Goal: Contribute content

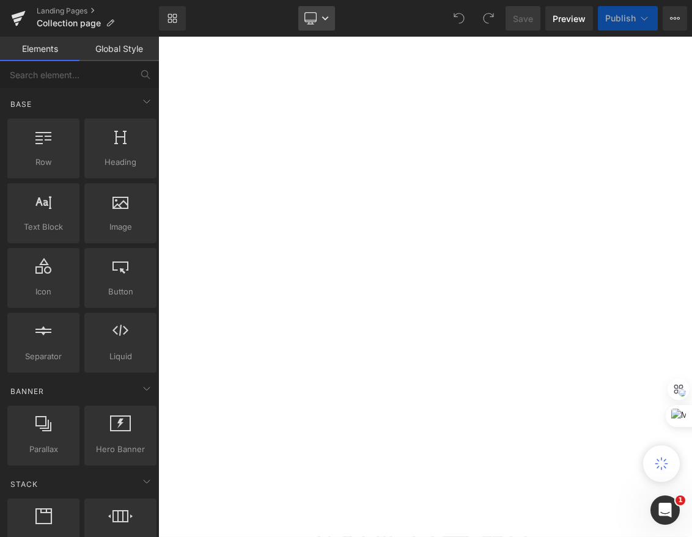
click at [323, 28] on link "Desktop" at bounding box center [316, 18] width 37 height 24
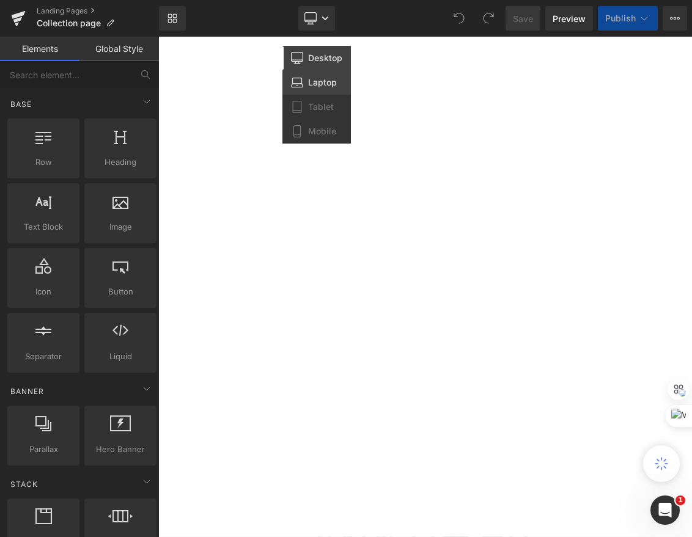
click at [316, 82] on span "Laptop" at bounding box center [322, 82] width 29 height 11
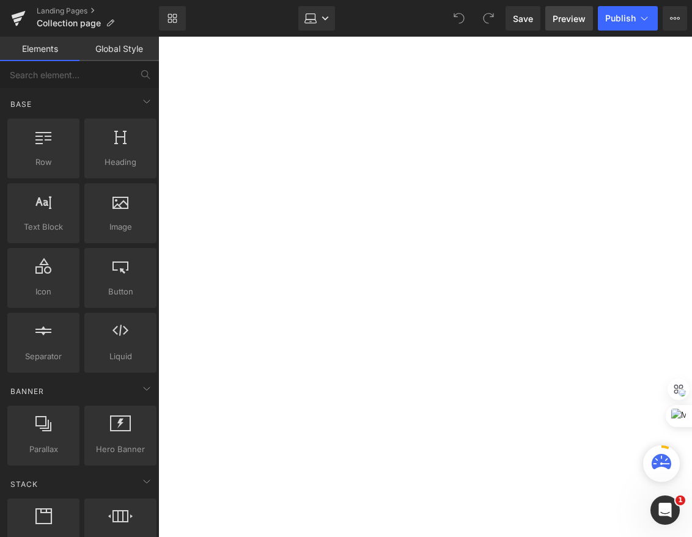
click at [565, 25] on link "Preview" at bounding box center [569, 18] width 48 height 24
click at [303, 26] on link "Laptop" at bounding box center [316, 18] width 37 height 24
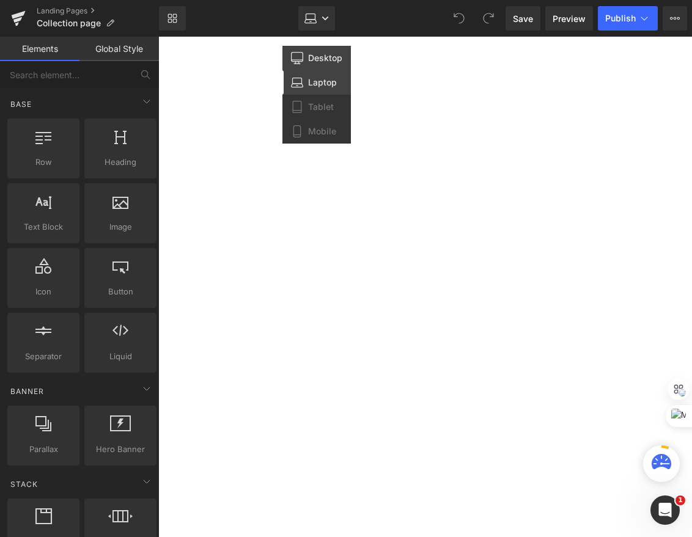
click at [321, 55] on span "Desktop" at bounding box center [325, 58] width 34 height 11
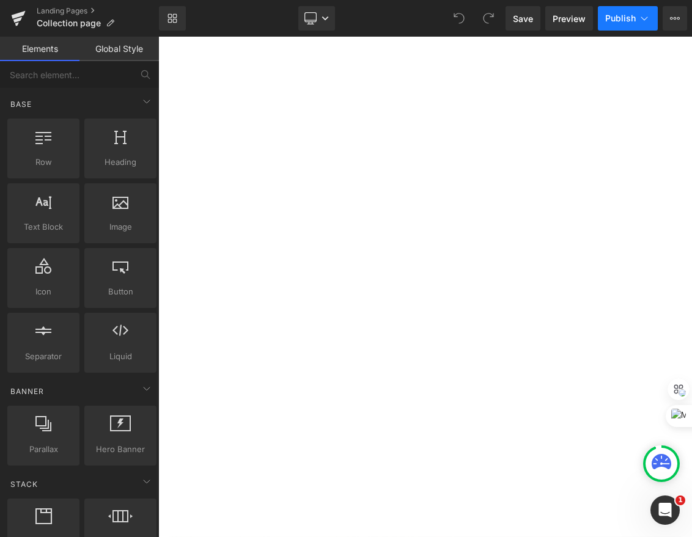
click at [615, 23] on button "Publish" at bounding box center [628, 18] width 60 height 24
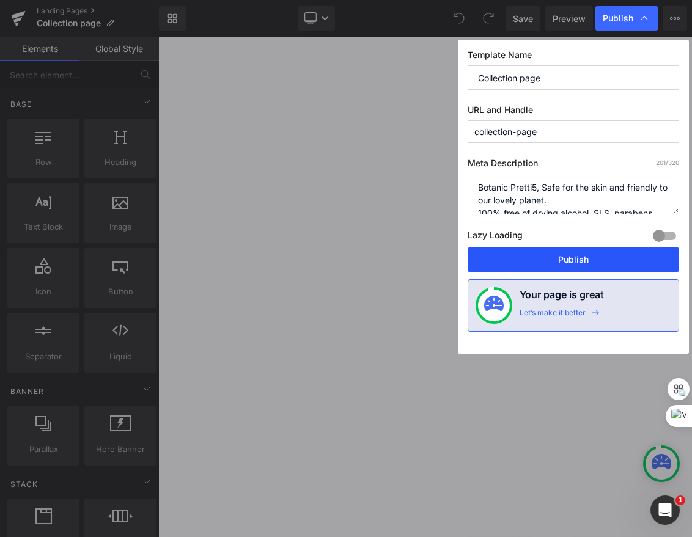
click at [551, 266] on button "Publish" at bounding box center [573, 260] width 211 height 24
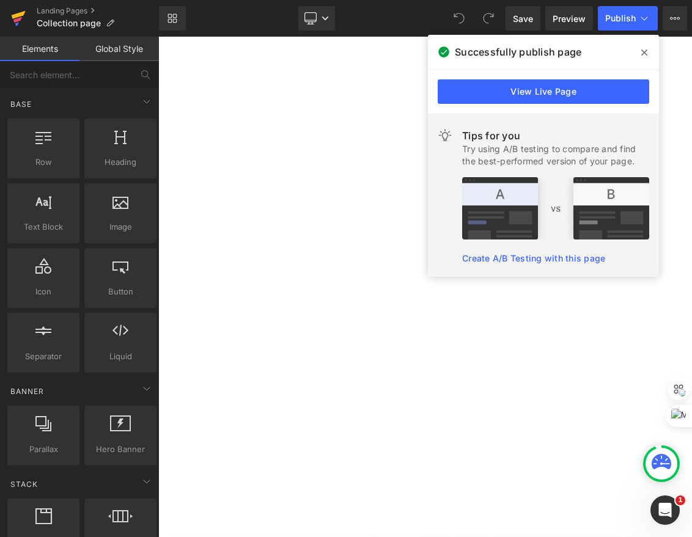
click at [32, 31] on link at bounding box center [18, 18] width 37 height 37
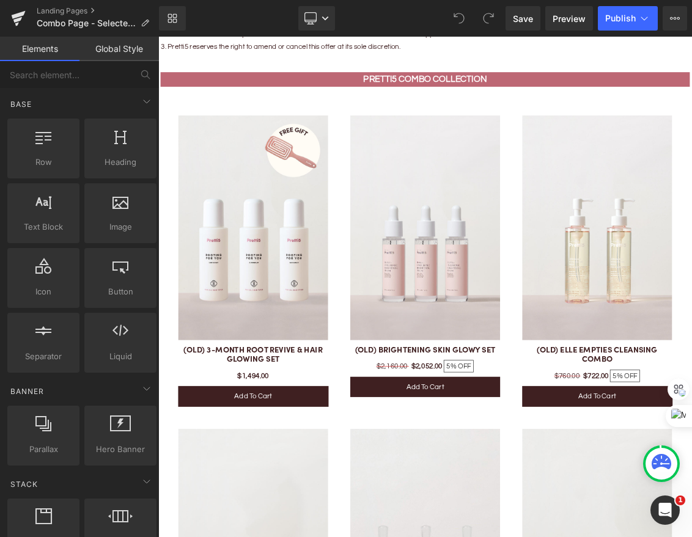
scroll to position [2061, 0]
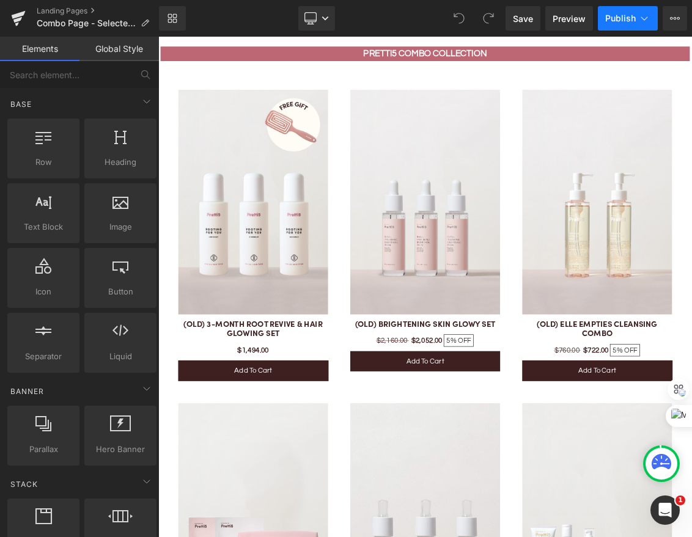
click at [620, 16] on span "Publish" at bounding box center [620, 18] width 31 height 10
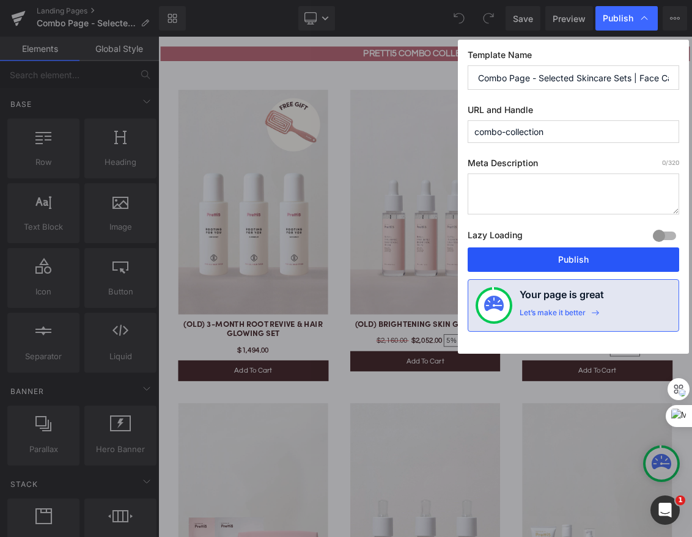
click at [609, 256] on button "Publish" at bounding box center [573, 260] width 211 height 24
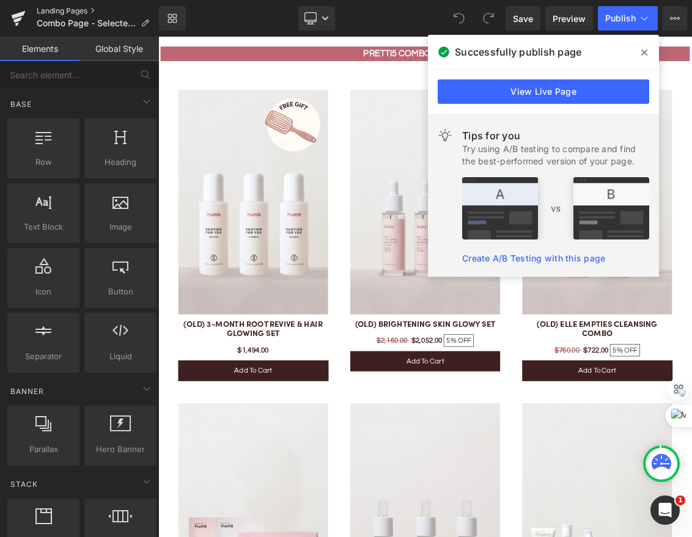
click at [59, 13] on link "Landing Pages" at bounding box center [98, 11] width 122 height 10
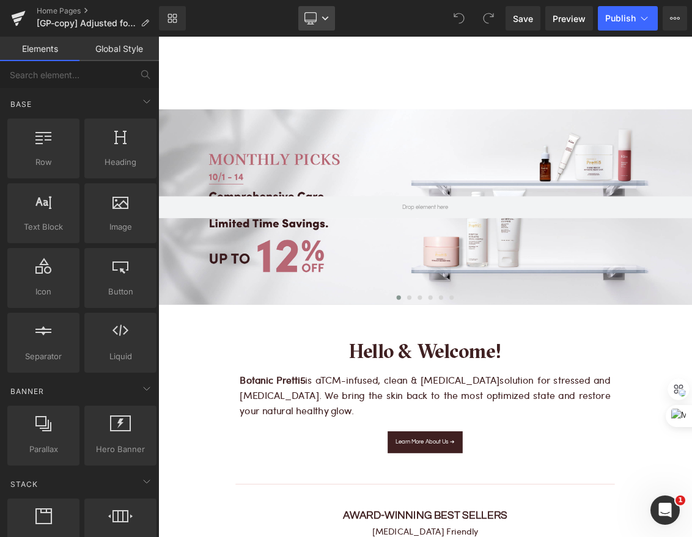
click at [325, 13] on link "Desktop" at bounding box center [316, 18] width 37 height 24
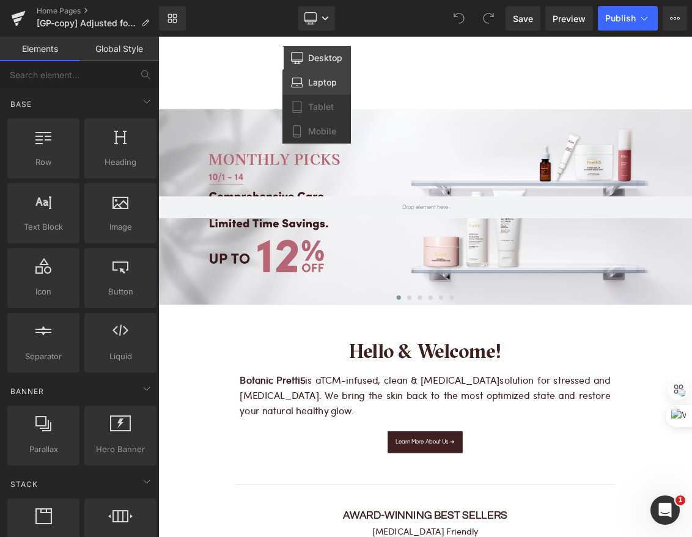
click at [333, 87] on span "Laptop" at bounding box center [322, 82] width 29 height 11
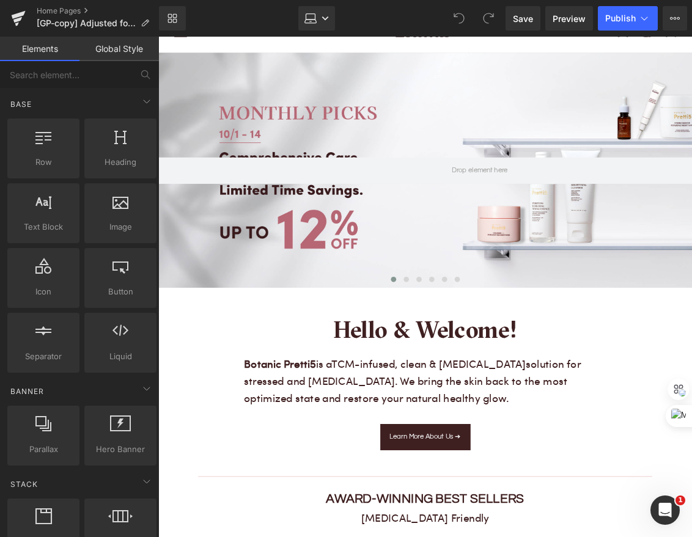
scroll to position [73, 0]
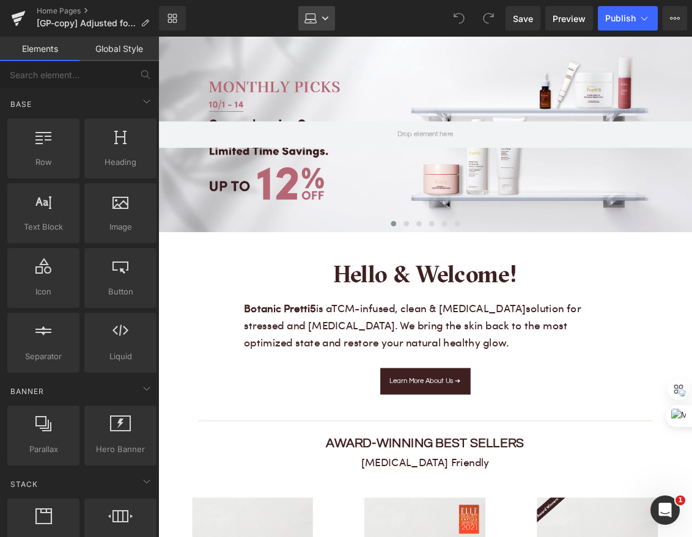
click at [325, 23] on link "Laptop" at bounding box center [316, 18] width 37 height 24
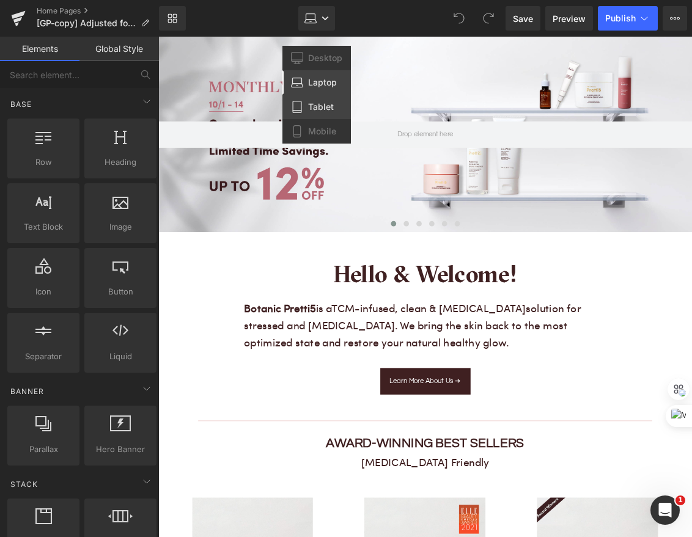
click at [319, 102] on span "Tablet" at bounding box center [321, 106] width 26 height 11
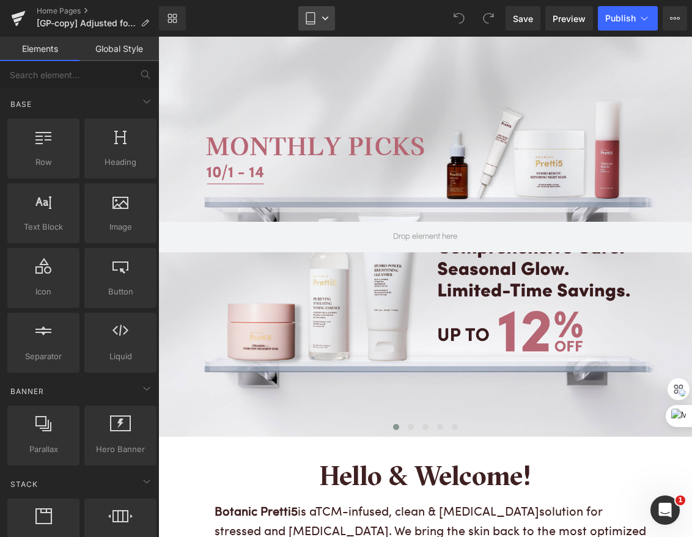
click at [316, 20] on icon at bounding box center [310, 18] width 12 height 12
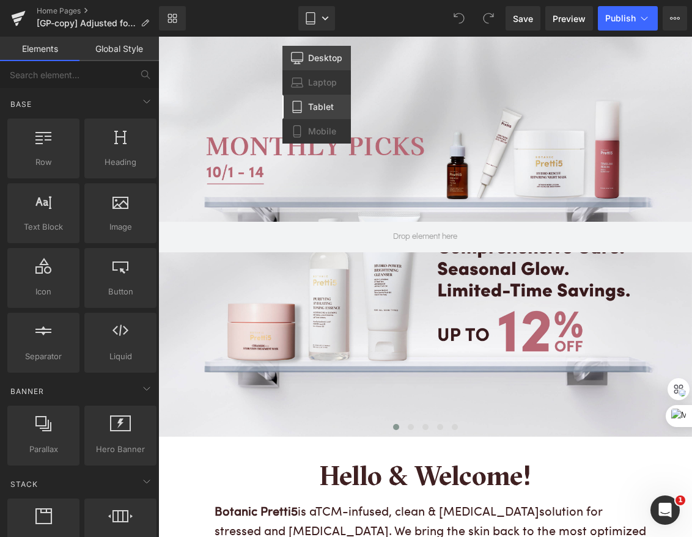
click at [323, 59] on span "Desktop" at bounding box center [325, 58] width 34 height 11
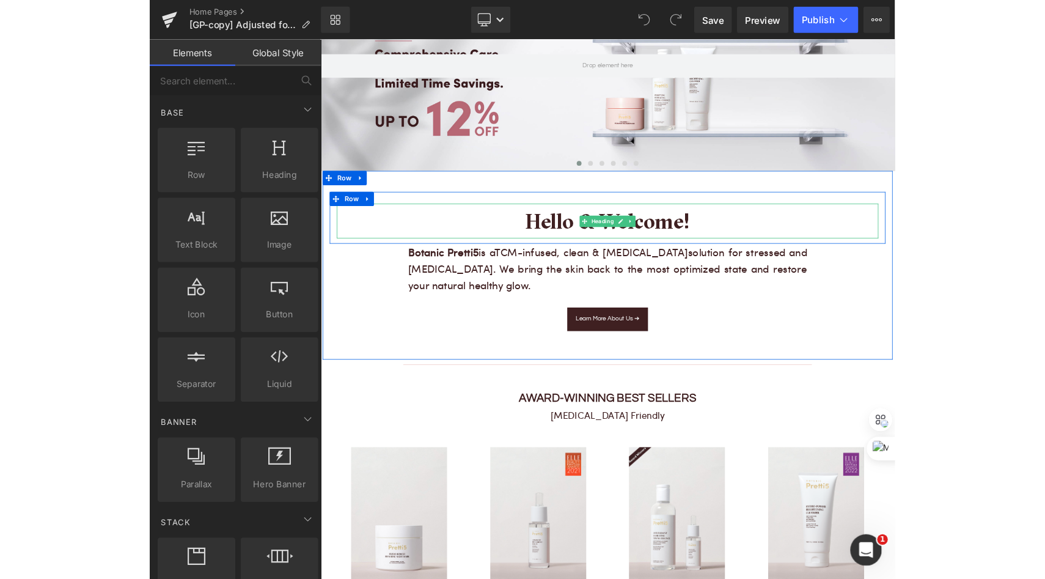
scroll to position [0, 0]
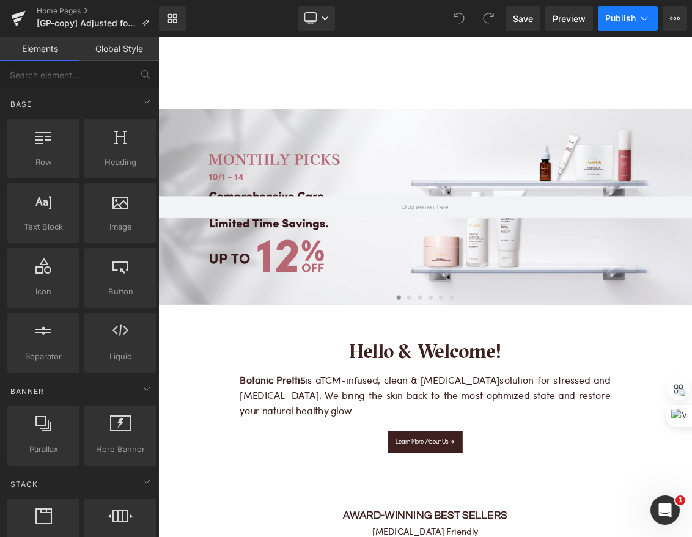
click at [633, 6] on button "Publish" at bounding box center [628, 18] width 60 height 24
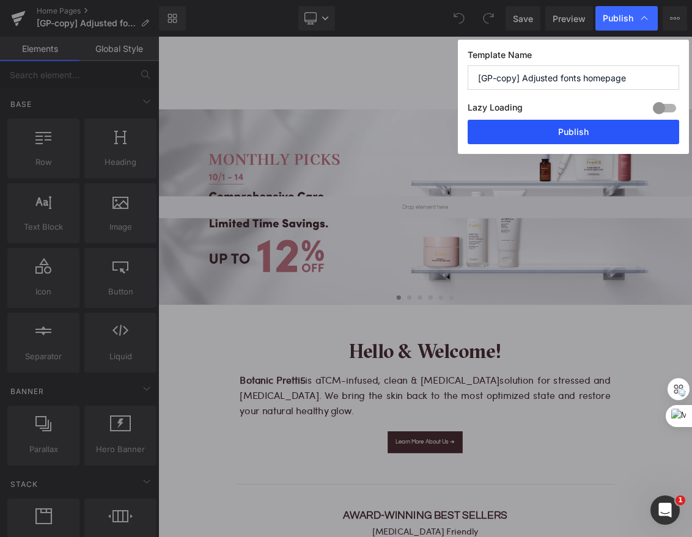
click at [584, 132] on button "Publish" at bounding box center [573, 132] width 211 height 24
